Goal: Navigation & Orientation: Find specific page/section

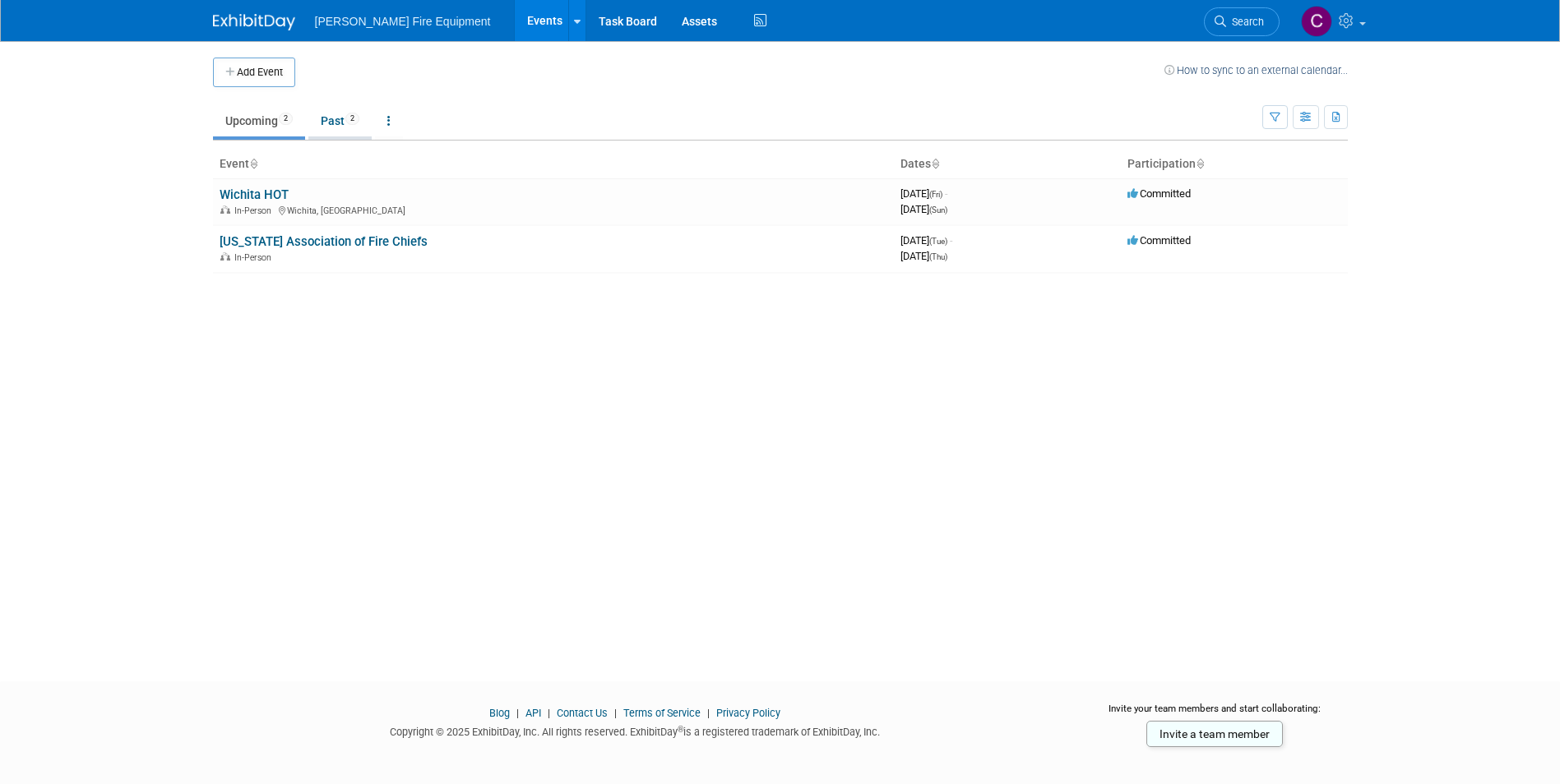
click at [331, 122] on link "Past 2" at bounding box center [340, 120] width 63 height 31
click at [258, 120] on link "Upcoming 2" at bounding box center [260, 120] width 92 height 31
